Goal: Communication & Community: Answer question/provide support

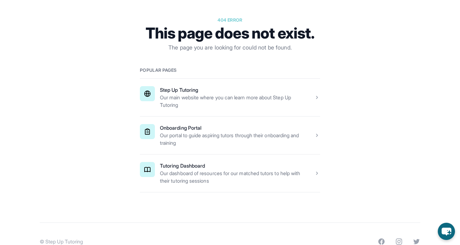
scroll to position [70, 0]
click at [296, 161] on span at bounding box center [230, 173] width 180 height 38
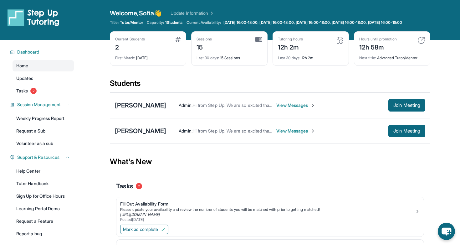
click at [296, 134] on span "View Messages" at bounding box center [296, 131] width 39 height 6
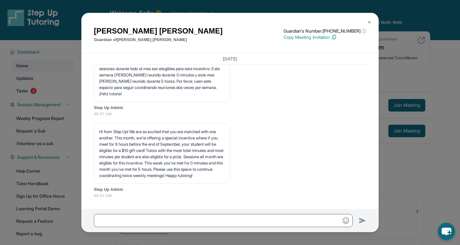
scroll to position [2373, 0]
click at [371, 18] on button at bounding box center [369, 22] width 13 height 13
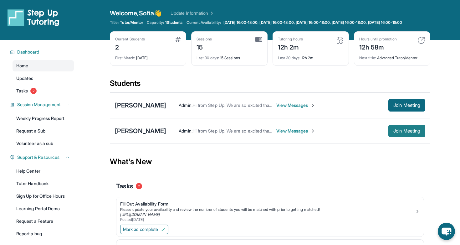
click at [400, 137] on button "Join Meeting" at bounding box center [407, 131] width 37 height 13
click at [404, 133] on span "Join Meeting" at bounding box center [407, 131] width 27 height 4
click at [403, 133] on span "Join Meeting" at bounding box center [407, 131] width 27 height 4
click at [396, 128] on div "Derick Maldonado Admin : Hi from Step Up! We are so excited that you are matche…" at bounding box center [270, 131] width 321 height 26
click at [396, 137] on button "Join Meeting" at bounding box center [407, 131] width 37 height 13
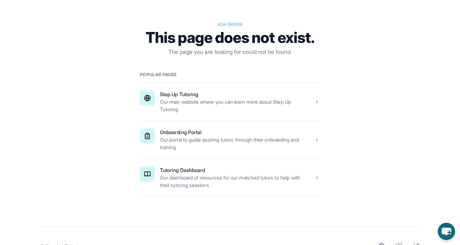
scroll to position [85, 0]
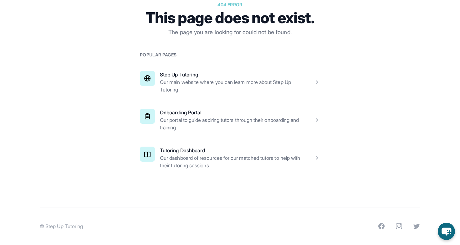
click at [241, 151] on span at bounding box center [230, 158] width 180 height 38
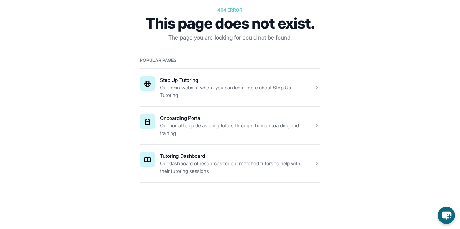
scroll to position [101, 0]
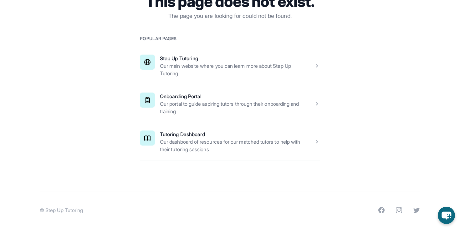
click at [206, 139] on span at bounding box center [230, 142] width 180 height 38
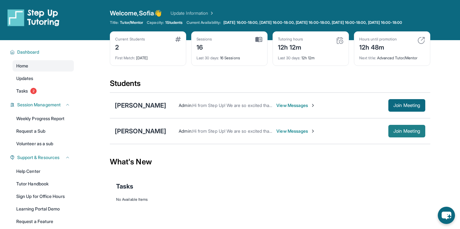
click at [415, 133] on span "Join Meeting" at bounding box center [407, 131] width 27 height 4
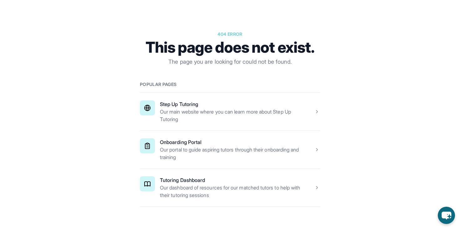
scroll to position [70, 0]
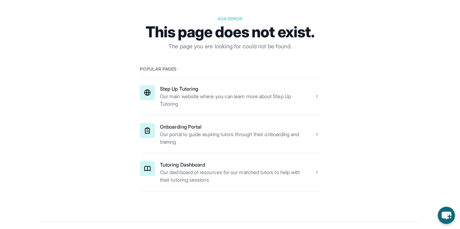
click at [239, 170] on span at bounding box center [230, 172] width 180 height 38
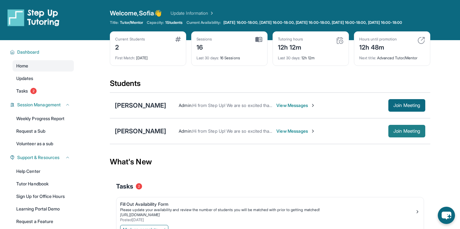
click at [398, 133] on span "Join Meeting" at bounding box center [407, 131] width 27 height 4
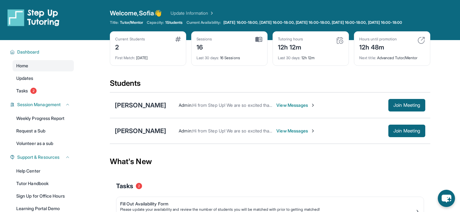
scroll to position [36, 0]
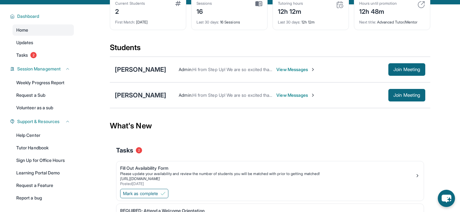
click at [155, 99] on div "[PERSON_NAME]" at bounding box center [140, 95] width 51 height 9
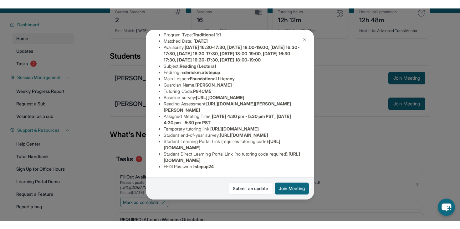
scroll to position [116, 0]
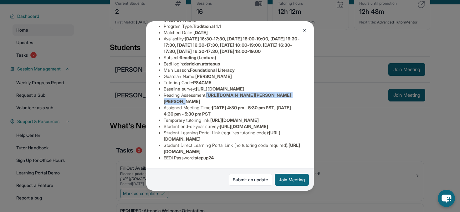
drag, startPoint x: 210, startPoint y: 74, endPoint x: 213, endPoint y: 79, distance: 5.7
click at [213, 92] on li "Reading Assessment : https://ql1qcxwx.paperform.co/?id=2024-s8429&name=Derick%2…" at bounding box center [233, 98] width 138 height 13
copy span "https://ql1qcxwx.paperform.co/?id=2024-"
click at [213, 92] on li "Reading Assessment : https://ql1qcxwx.paperform.co/?id=2024-s8429&name=Derick%2…" at bounding box center [233, 98] width 138 height 13
drag, startPoint x: 210, startPoint y: 74, endPoint x: 309, endPoint y: 84, distance: 100.1
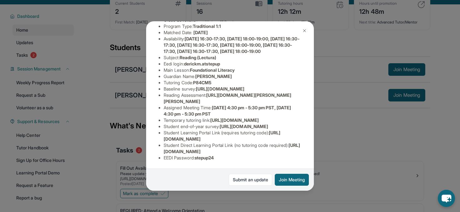
click at [309, 84] on div "Derick Maldonado Guardian: María Gámez Student Information https://student-port…" at bounding box center [230, 106] width 168 height 170
copy span "https://ql1qcxwx.paperform.co/?id=2024-s8429&name=Derick%20Maldonado&grade=3rd&…"
click at [196, 92] on li "Reading Assessment : https://ql1qcxwx.paperform.co/?id=2024-s8429&name=Derick%2…" at bounding box center [233, 98] width 138 height 13
click at [306, 28] on img at bounding box center [304, 30] width 5 height 5
